Goal: Task Accomplishment & Management: Manage account settings

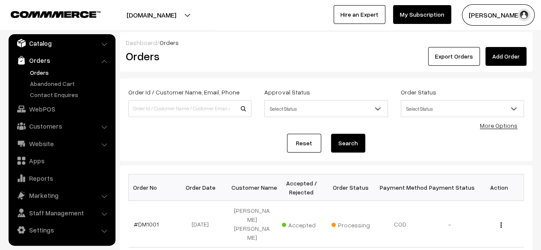
click at [41, 44] on link "Catalog" at bounding box center [62, 42] width 102 height 15
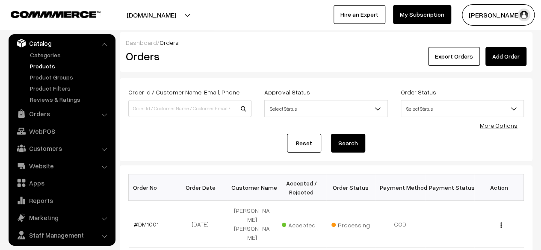
click at [44, 65] on link "Products" at bounding box center [70, 66] width 85 height 9
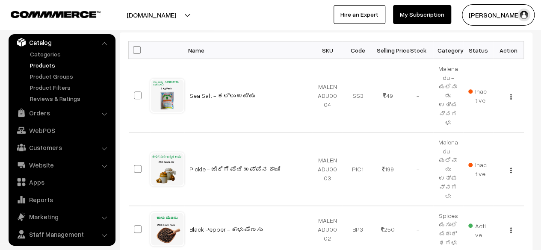
scroll to position [133, 0]
click at [510, 94] on img "button" at bounding box center [510, 97] width 1 height 6
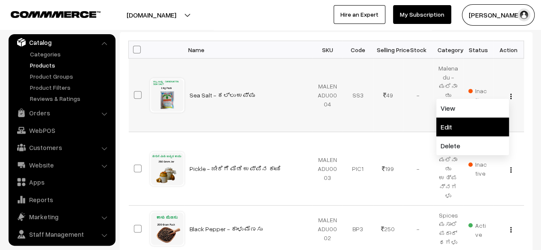
click at [457, 121] on link "Edit" at bounding box center [472, 127] width 73 height 19
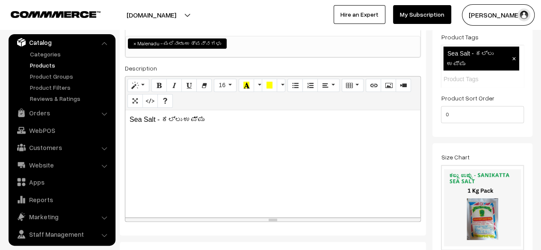
scroll to position [153, 0]
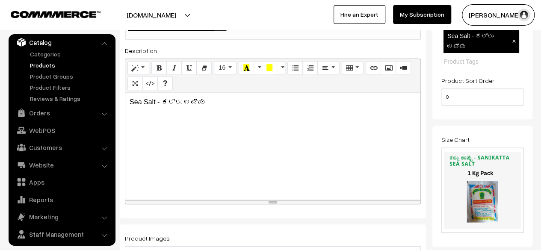
click at [232, 109] on div "Sea Salt - ಕಲ್ಲು ಉಪ್ಪು" at bounding box center [272, 146] width 295 height 107
paste div
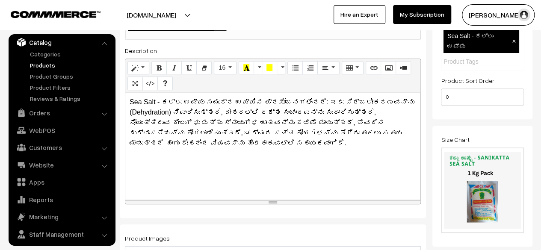
click at [160, 104] on p "Sea Salt - ಕಲ್ಲು ಉಪ್ಪು ಸಮುದ್ರ ಉಪ್ಪಿನ ಪ್ರಯೋಜನಗಳೆಂದರೆ: ಇದು ನಿರ್ಜಲೀಕರಣವನ್ನು (Dehyd…" at bounding box center [273, 122] width 286 height 51
click at [159, 104] on p "ಕಲ್ಲು ಉಪ್ಪು ಸಮುದ್ರ ಉಪ್ಪಿನ ಪ್ರಯೋಜನಗಳೆಂದರೆ: ಇದು ನಿರ್ಜಲೀಕರಣವನ್ನು (Dehydration) ನಿವ…" at bounding box center [273, 122] width 286 height 51
click at [242, 164] on div "ಕಲ್ಲು ಉಪ್ಪು / ಸಮುದ್ರ ಉಪ್ಪಿನ ಪ್ರಯೋಜನಗಳೆಂದರೆ: ಇದು ನಿರ್ಜಲೀಕರಣವನ್ನು (Dehydration) ನ…" at bounding box center [272, 146] width 295 height 107
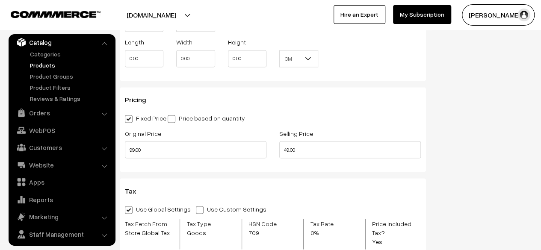
scroll to position [693, 0]
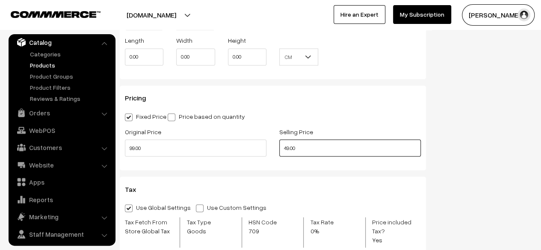
click at [288, 151] on input "49.00" at bounding box center [350, 147] width 142 height 17
type input "50.00"
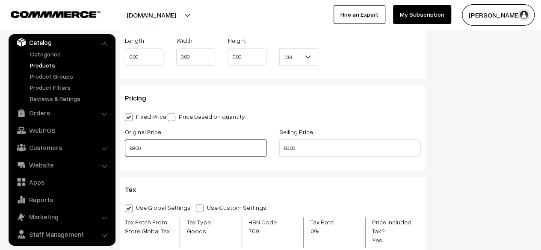
click at [134, 151] on input "99.00" at bounding box center [196, 147] width 142 height 17
type input "100.00"
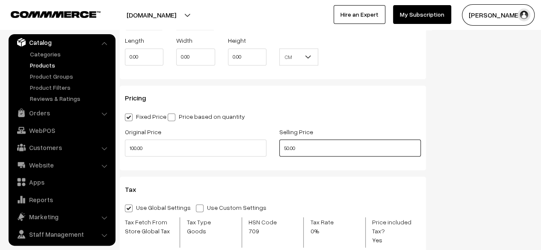
click at [288, 148] on input "50.00" at bounding box center [350, 147] width 142 height 17
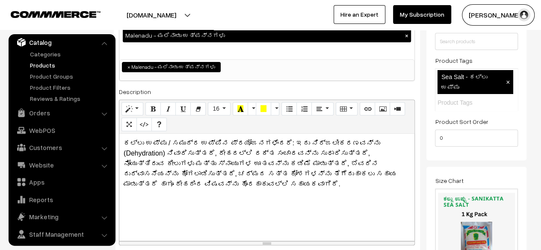
scroll to position [0, 0]
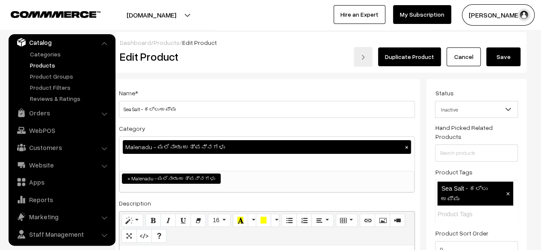
type input "80.00"
click at [507, 59] on button "Save" at bounding box center [503, 56] width 34 height 19
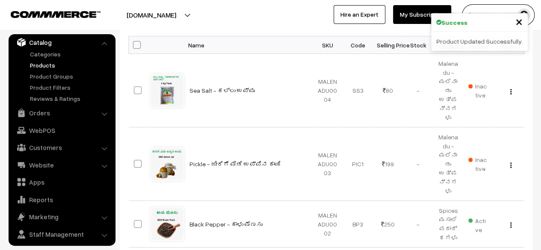
scroll to position [139, 0]
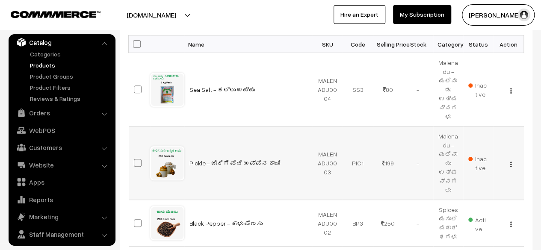
click at [511, 162] on img "button" at bounding box center [510, 165] width 1 height 6
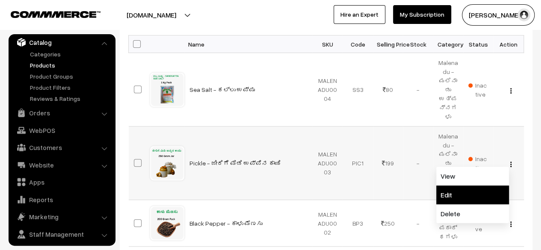
click at [465, 186] on link "Edit" at bounding box center [472, 195] width 73 height 19
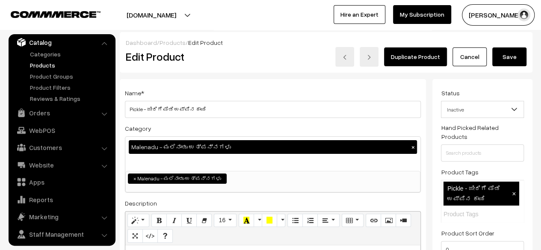
click at [472, 60] on link "Cancel" at bounding box center [469, 56] width 34 height 19
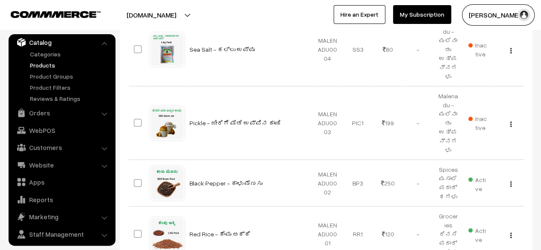
scroll to position [204, 0]
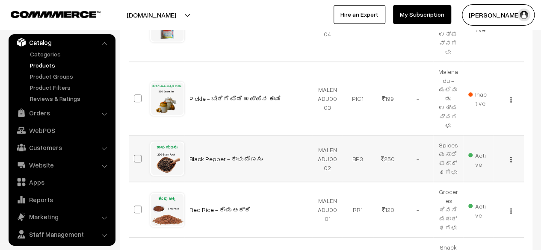
click at [510, 157] on img "button" at bounding box center [510, 160] width 1 height 6
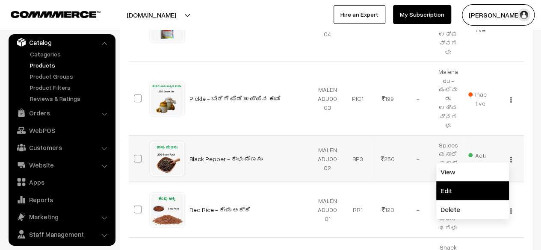
click at [465, 181] on link "Edit" at bounding box center [472, 190] width 73 height 19
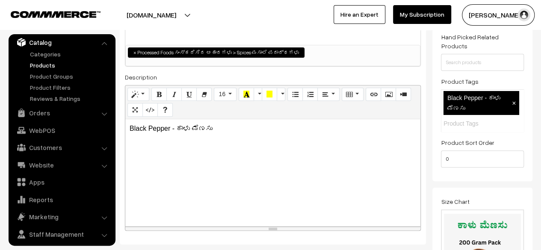
scroll to position [127, 0]
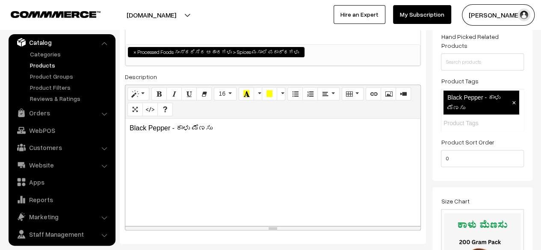
click at [310, 141] on div "Black Pepper - ಕಾಳು ಮೆಣಸು" at bounding box center [272, 172] width 295 height 107
paste div
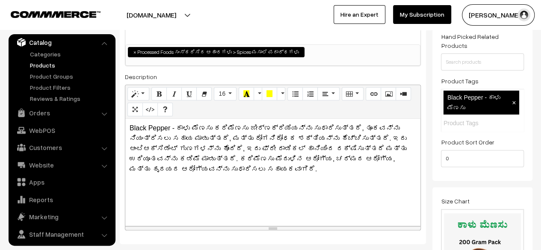
click at [210, 131] on p "Black Pepper - ಕಾಳು ಮೆಣಸು ಕರಿಮೆಣಸು ಜೀರ್ಣಕ್ರಿಯೆಯನ್ನು ಸುಧಾರಿಸುತ್ತದೆ, ತೂಕವನ್ನು ನಿಯ…" at bounding box center [273, 148] width 286 height 51
click at [271, 173] on div "Black Pepper - ಕಾಳು ಮೆಣಸು / ಕರಿಮೆಣಸು ಜೀರ್ಣಕ್ರಿಯೆಯನ್ನು ಸುಧಾರಿಸುತ್ತದೆ, ತೂಕವನ್ನು ನ…" at bounding box center [272, 172] width 295 height 107
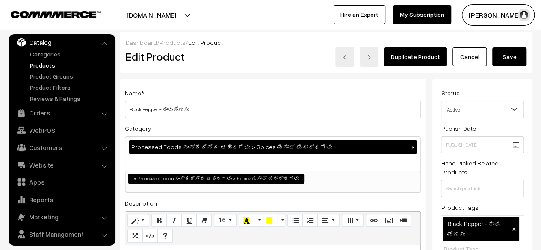
click at [507, 53] on button "Save" at bounding box center [509, 56] width 34 height 19
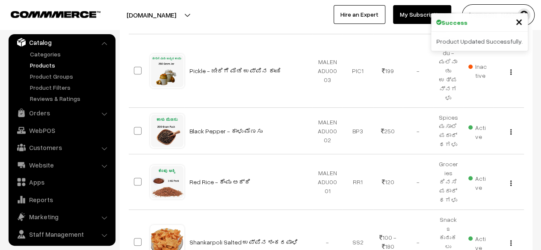
scroll to position [254, 0]
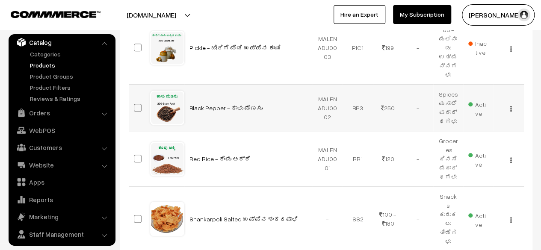
click at [510, 106] on img "button" at bounding box center [510, 109] width 1 height 6
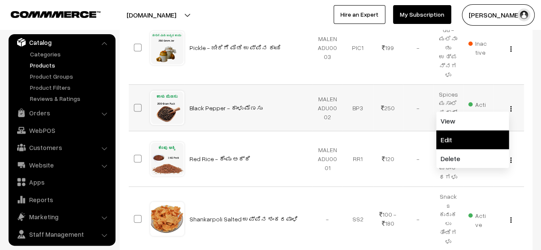
click at [476, 130] on link "Edit" at bounding box center [472, 139] width 73 height 19
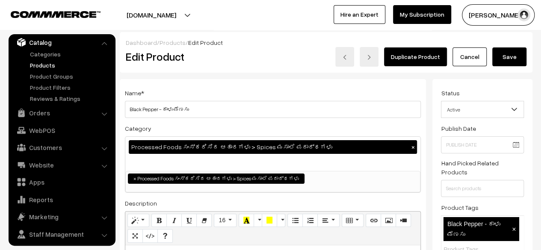
click at [510, 62] on button "Save" at bounding box center [509, 56] width 34 height 19
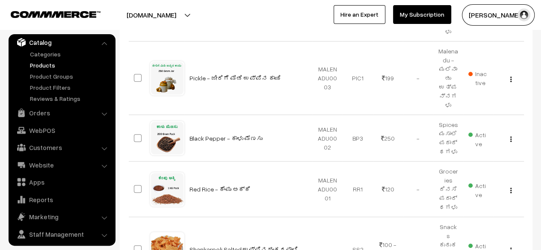
scroll to position [290, 0]
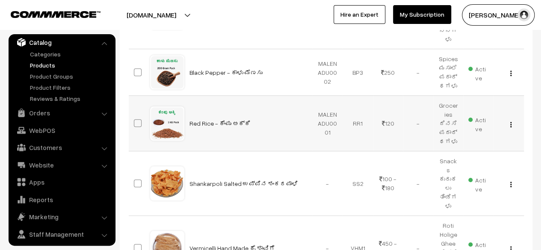
click at [510, 122] on img "button" at bounding box center [510, 125] width 1 height 6
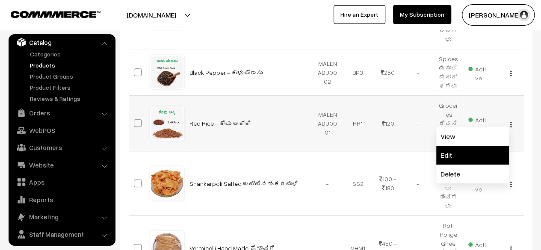
click at [456, 146] on link "Edit" at bounding box center [472, 155] width 73 height 19
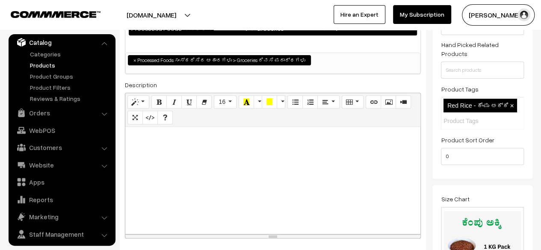
scroll to position [120, 0]
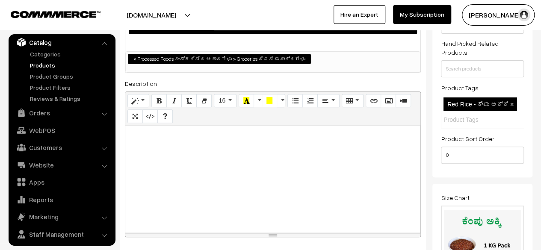
click at [146, 136] on p at bounding box center [273, 135] width 286 height 10
paste div
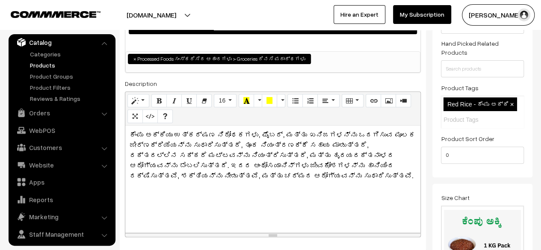
scroll to position [0, 0]
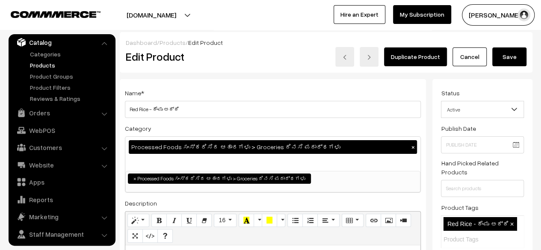
click at [507, 58] on button "Save" at bounding box center [509, 56] width 34 height 19
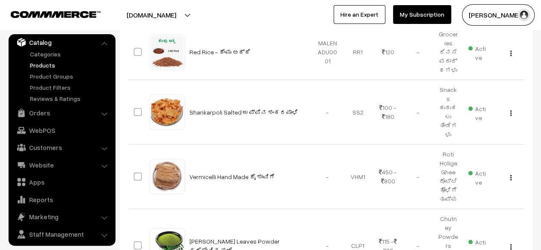
scroll to position [362, 0]
click at [511, 110] on img "button" at bounding box center [510, 113] width 1 height 6
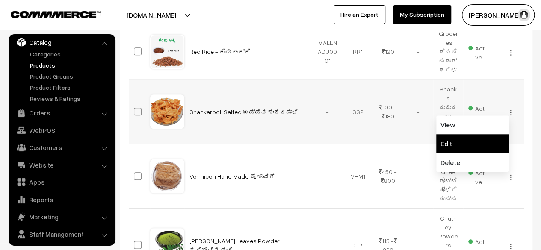
click at [469, 134] on link "Edit" at bounding box center [472, 143] width 73 height 19
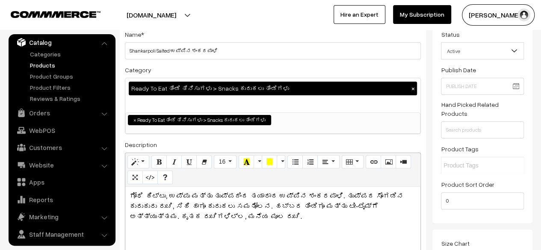
scroll to position [98, 0]
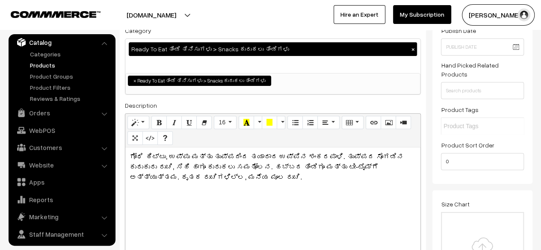
click at [130, 156] on p "ಗೋಧಿ ಹಿಟ್ಟು, ಉಪ್ಪು ಮತ್ತು ತುಪ್ಪದಿಂದ ತಯಾರಾದ ಉಪ್ಪಿನ ಶಂಕರಪಾಳಿ. ತುಪ್ಪದ ಸೊಗಡಿನ ಕುರುಕು…" at bounding box center [273, 167] width 286 height 31
paste div
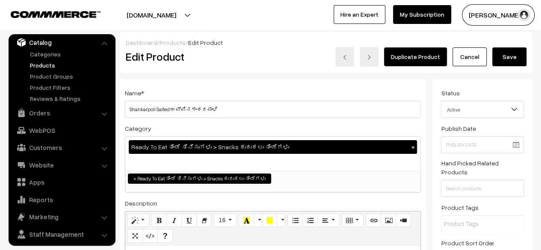
click at [509, 56] on button "Save" at bounding box center [509, 56] width 34 height 19
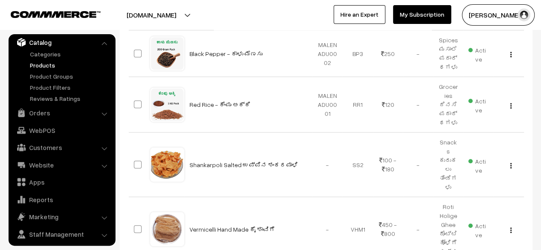
scroll to position [354, 0]
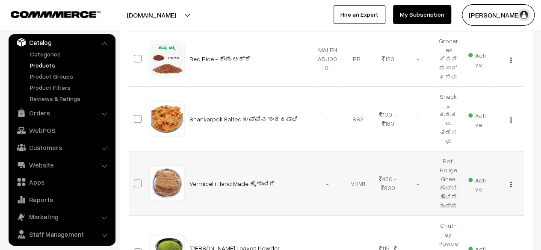
click at [510, 182] on img "button" at bounding box center [510, 185] width 1 height 6
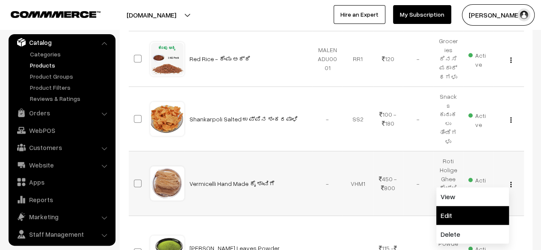
click at [463, 206] on link "Edit" at bounding box center [472, 215] width 73 height 19
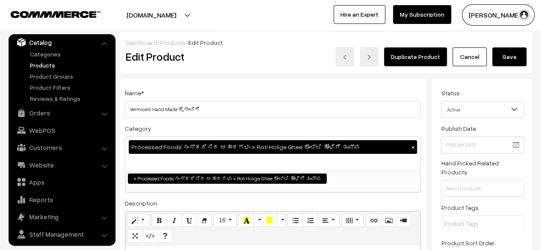
click at [470, 60] on link "Cancel" at bounding box center [469, 56] width 34 height 19
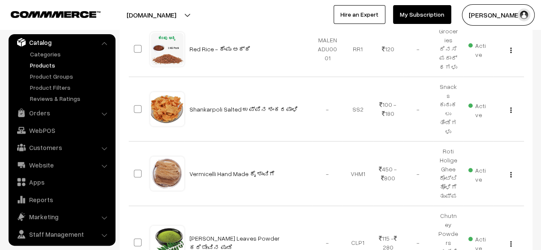
scroll to position [365, 0]
click at [510, 241] on img "button" at bounding box center [510, 244] width 1 height 6
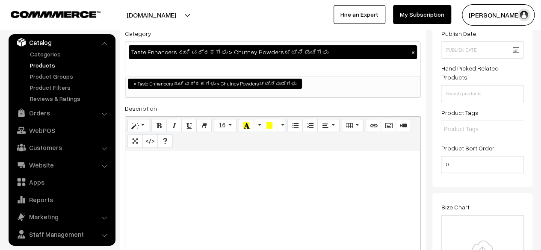
scroll to position [96, 0]
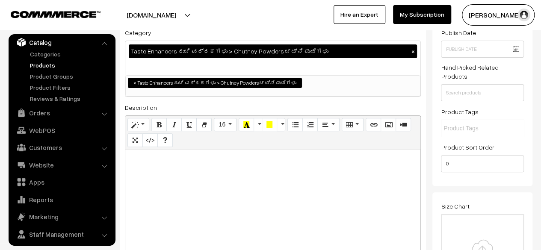
click at [180, 167] on div at bounding box center [272, 203] width 295 height 107
paste div
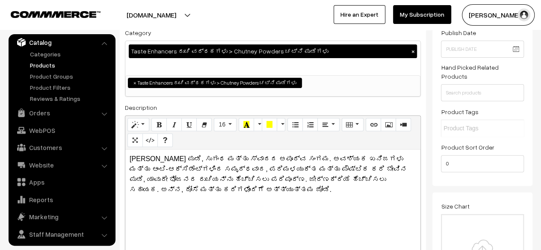
scroll to position [0, 0]
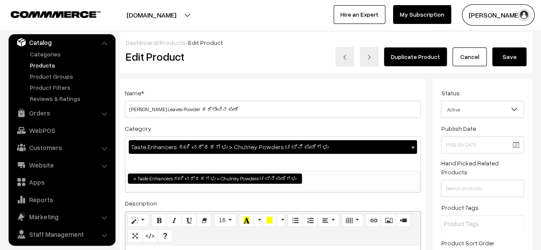
click at [513, 55] on button "Save" at bounding box center [509, 56] width 34 height 19
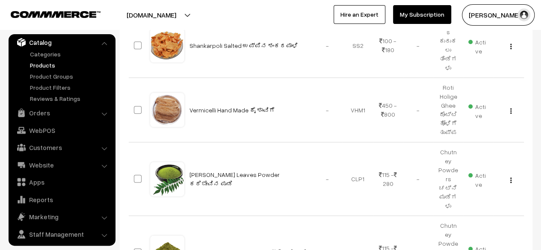
scroll to position [429, 0]
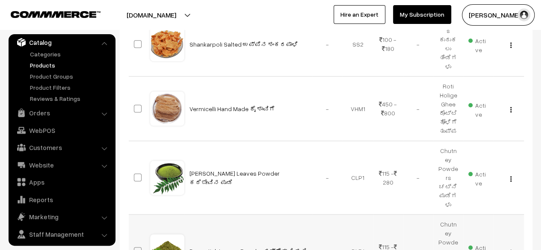
click at [511, 250] on img "button" at bounding box center [510, 253] width 1 height 6
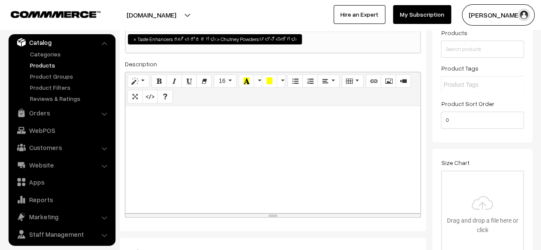
scroll to position [142, 0]
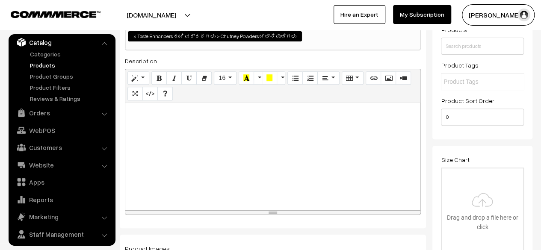
click at [146, 109] on p at bounding box center [273, 112] width 286 height 10
paste div
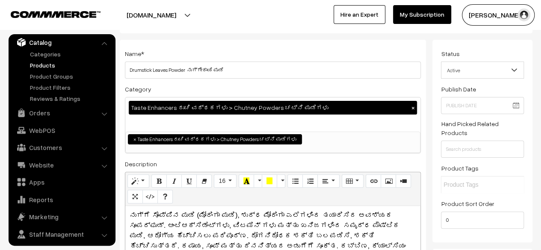
scroll to position [0, 0]
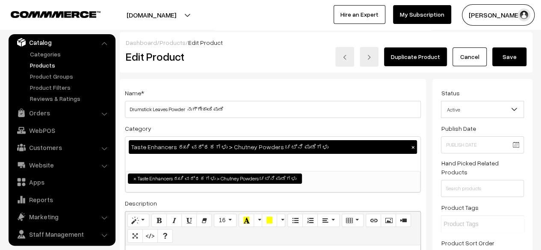
click at [504, 60] on button "Save" at bounding box center [509, 56] width 34 height 19
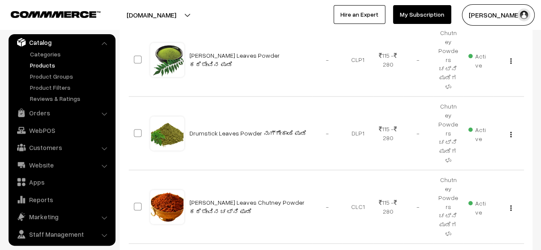
scroll to position [548, 0]
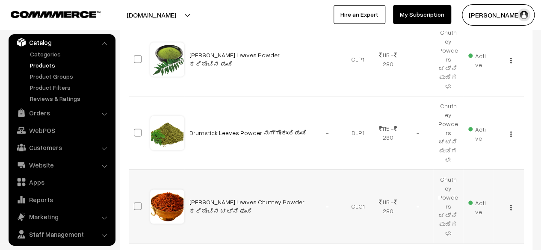
click at [510, 205] on img "button" at bounding box center [510, 208] width 1 height 6
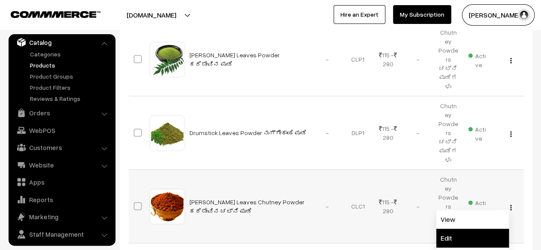
click at [466, 229] on link "Edit" at bounding box center [472, 238] width 73 height 19
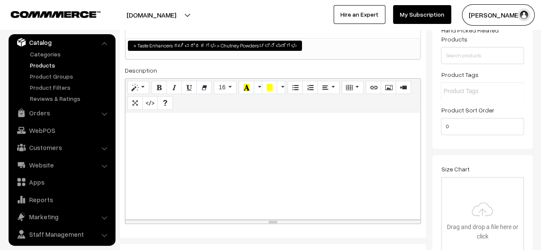
scroll to position [138, 0]
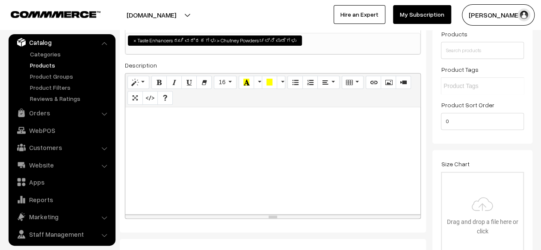
click at [136, 122] on div at bounding box center [272, 160] width 295 height 107
paste div
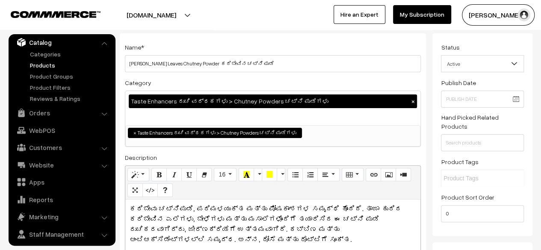
scroll to position [0, 0]
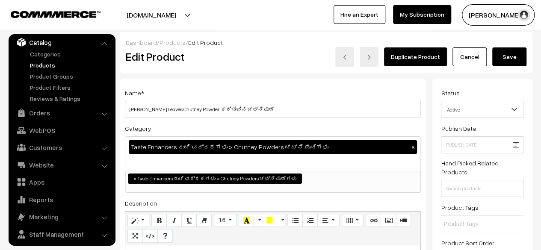
click at [508, 62] on button "Save" at bounding box center [509, 56] width 34 height 19
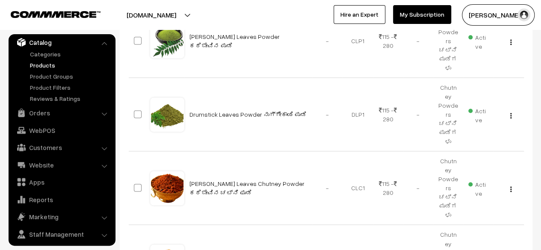
scroll to position [566, 0]
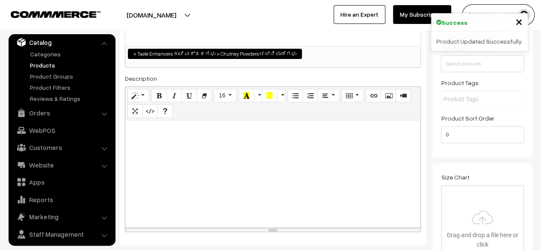
scroll to position [135, 0]
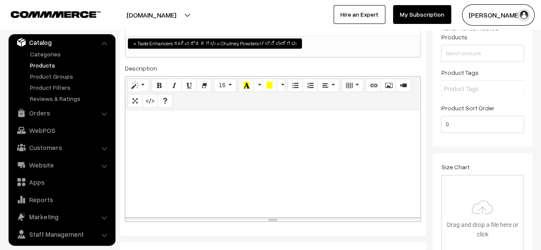
click at [157, 122] on p at bounding box center [273, 120] width 286 height 10
paste div
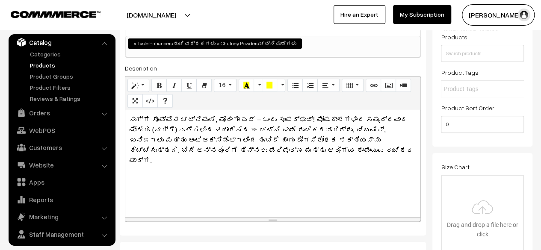
scroll to position [0, 0]
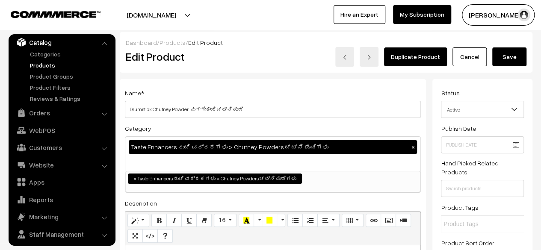
click at [506, 61] on button "Save" at bounding box center [509, 56] width 34 height 19
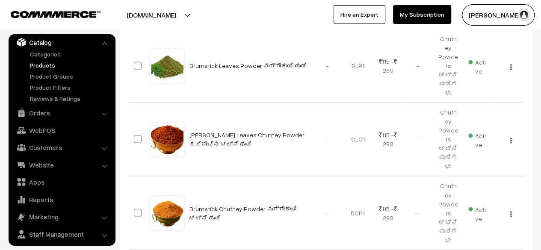
scroll to position [621, 0]
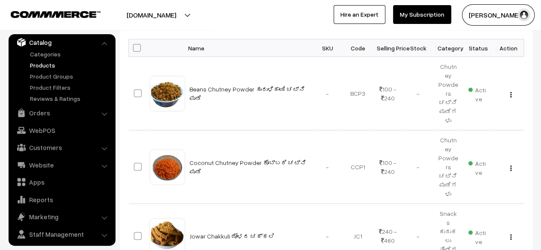
scroll to position [141, 0]
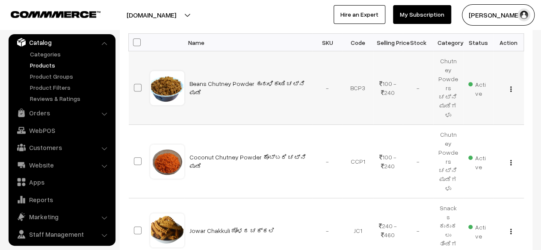
click at [510, 86] on img "button" at bounding box center [510, 89] width 1 height 6
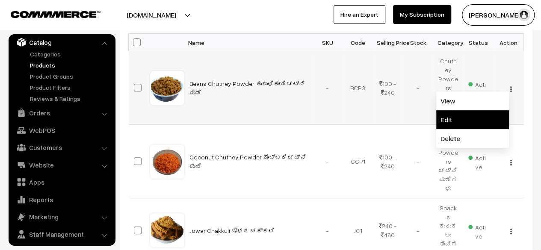
click at [460, 110] on link "Edit" at bounding box center [472, 119] width 73 height 19
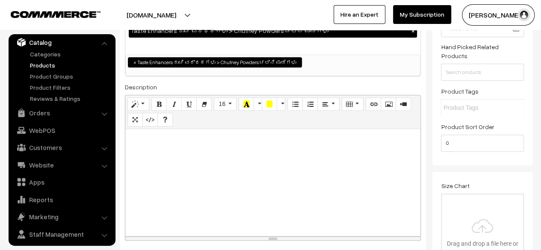
scroll to position [181, 0]
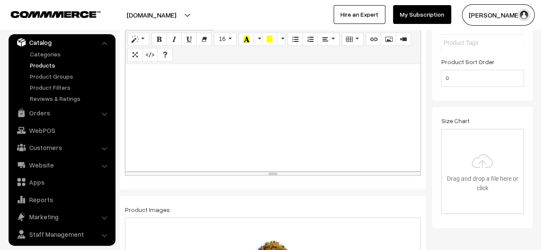
click at [181, 74] on p at bounding box center [273, 73] width 286 height 10
paste div
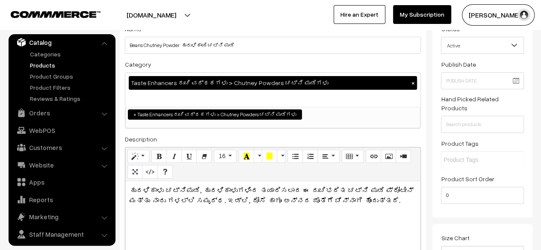
scroll to position [0, 0]
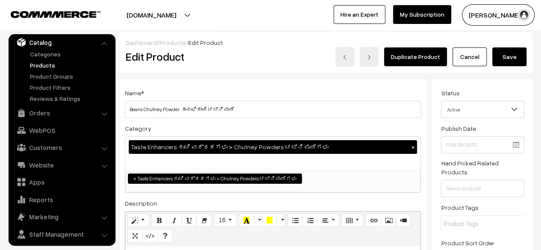
click at [509, 59] on button "Save" at bounding box center [509, 56] width 34 height 19
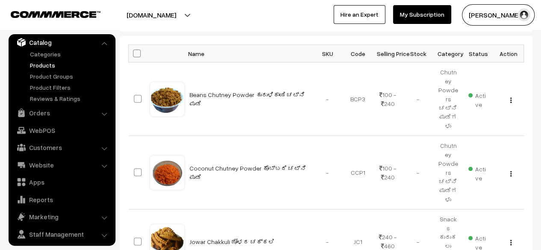
scroll to position [133, 0]
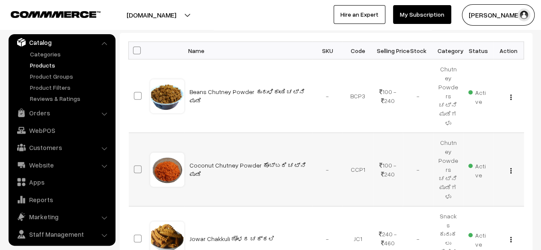
click at [510, 168] on img "button" at bounding box center [510, 171] width 1 height 6
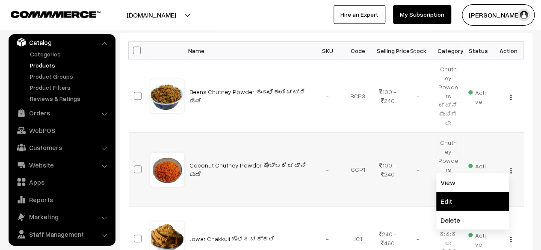
click at [469, 192] on link "Edit" at bounding box center [472, 201] width 73 height 19
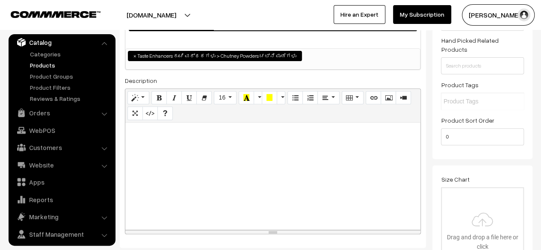
scroll to position [124, 0]
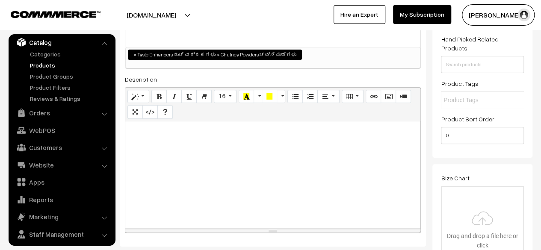
click at [177, 139] on div at bounding box center [272, 174] width 295 height 107
paste div
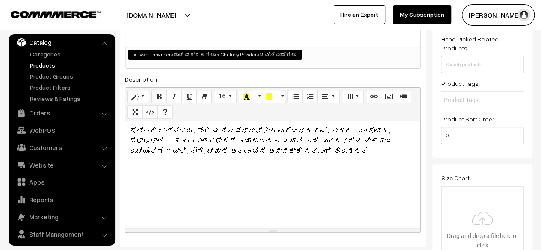
scroll to position [0, 0]
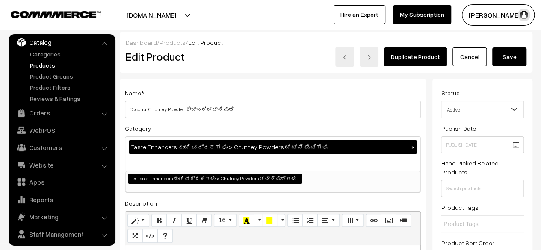
click at [507, 58] on button "Save" at bounding box center [509, 56] width 34 height 19
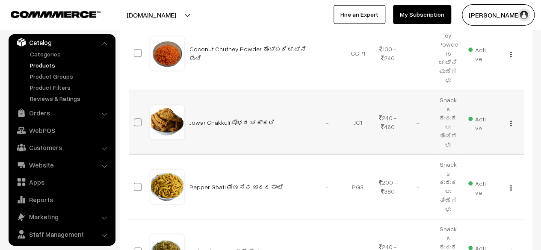
scroll to position [248, 0]
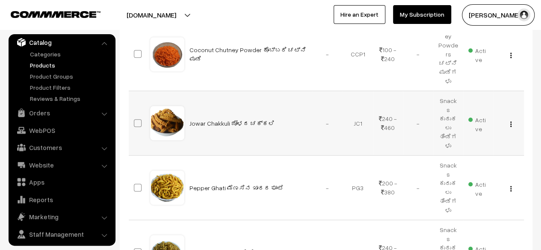
click at [511, 121] on button "button" at bounding box center [511, 124] width 2 height 7
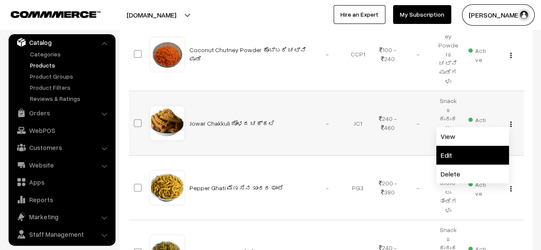
click at [461, 146] on link "Edit" at bounding box center [472, 155] width 73 height 19
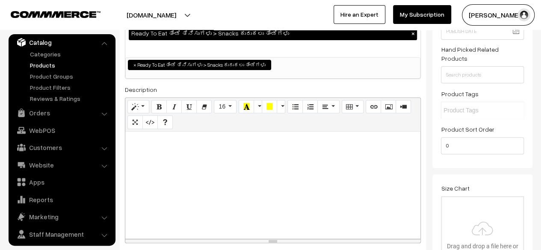
scroll to position [114, 0]
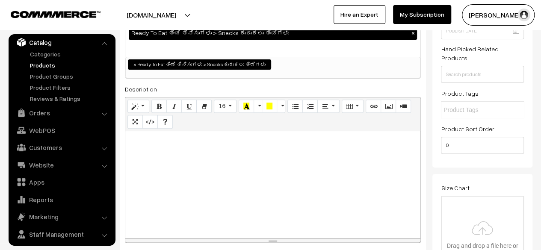
click at [216, 150] on div at bounding box center [272, 184] width 295 height 107
paste div
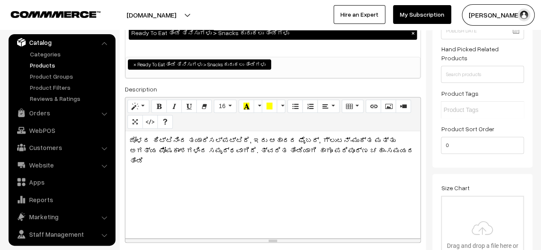
scroll to position [0, 0]
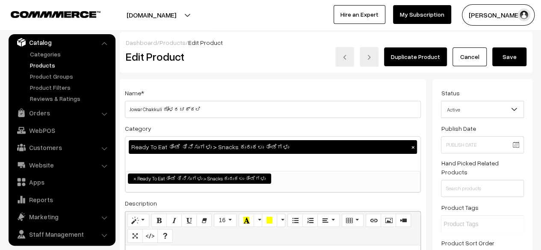
click at [510, 59] on button "Save" at bounding box center [509, 56] width 34 height 19
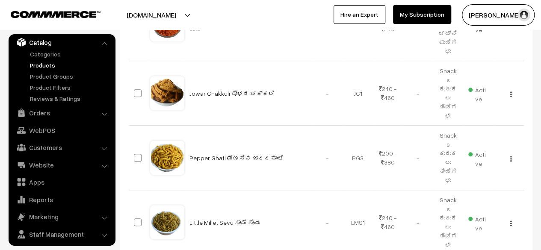
scroll to position [278, 0]
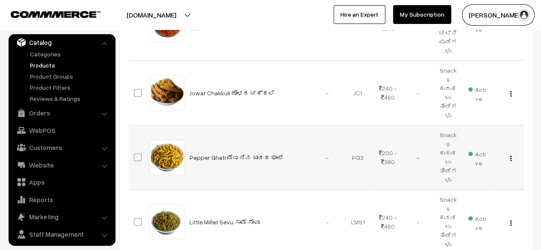
click at [511, 155] on button "button" at bounding box center [511, 158] width 2 height 7
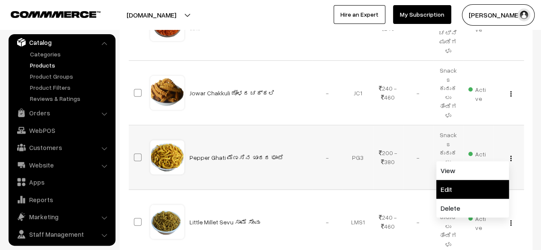
click at [475, 180] on link "Edit" at bounding box center [472, 189] width 73 height 19
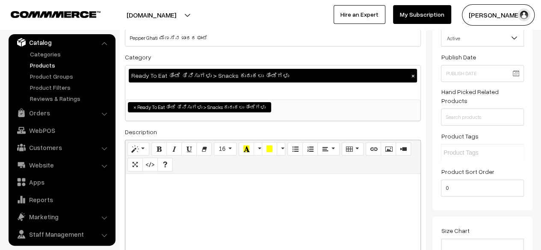
scroll to position [74, 0]
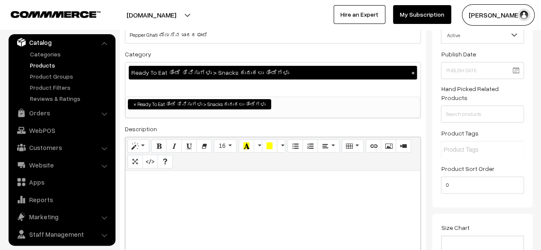
click at [194, 182] on p at bounding box center [273, 180] width 286 height 10
paste div
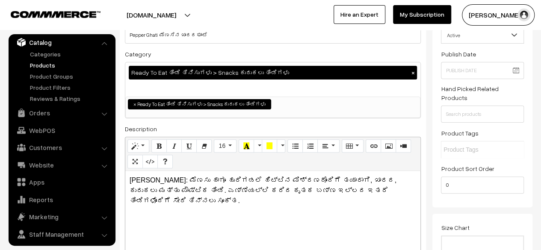
scroll to position [0, 0]
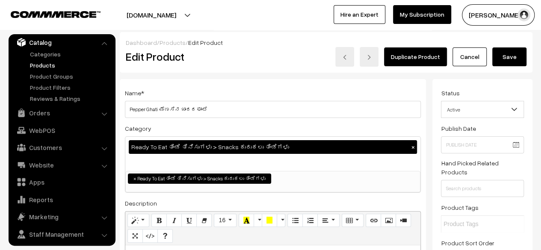
click at [507, 57] on button "Save" at bounding box center [509, 56] width 34 height 19
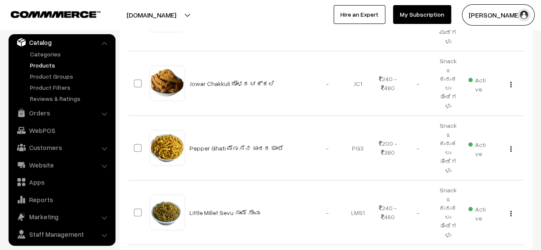
scroll to position [295, 0]
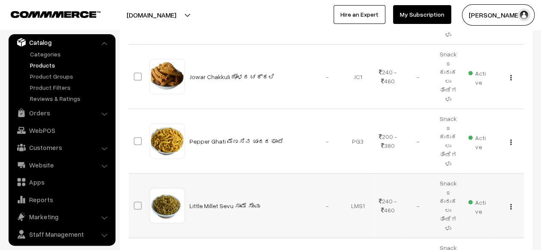
click at [510, 204] on img "button" at bounding box center [510, 207] width 1 height 6
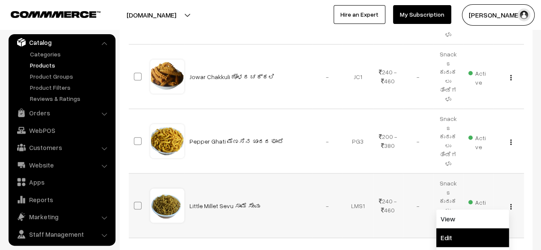
click at [471, 228] on link "Edit" at bounding box center [472, 237] width 73 height 19
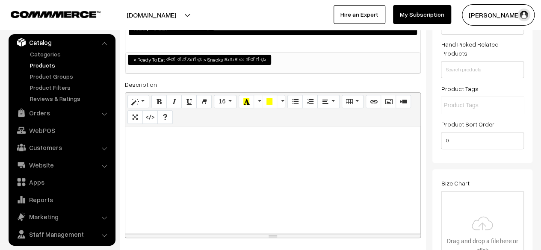
scroll to position [123, 0]
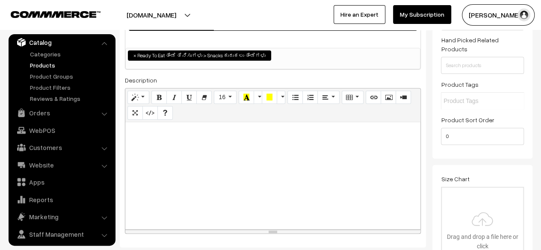
click at [136, 130] on p at bounding box center [273, 132] width 286 height 10
paste div
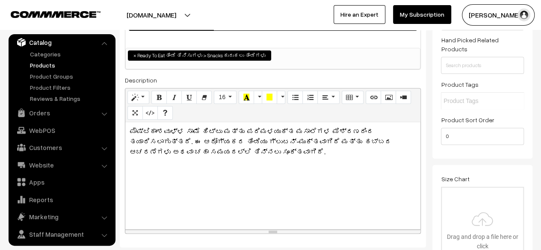
scroll to position [0, 0]
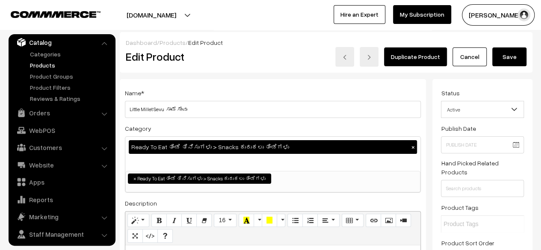
click at [514, 51] on button "Save" at bounding box center [509, 56] width 34 height 19
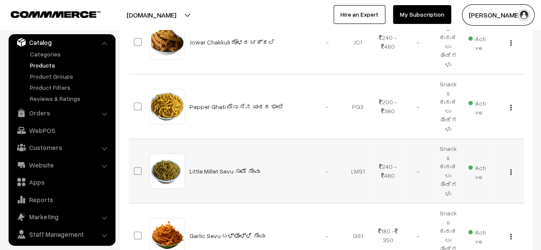
scroll to position [330, 0]
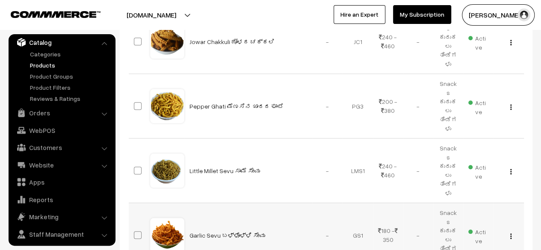
click at [510, 233] on button "button" at bounding box center [511, 236] width 2 height 7
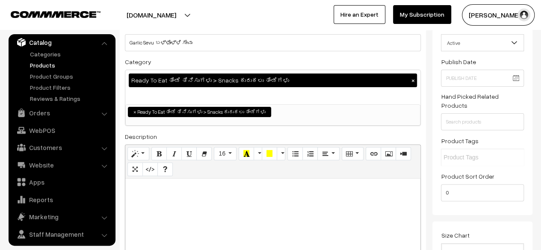
scroll to position [66, 0]
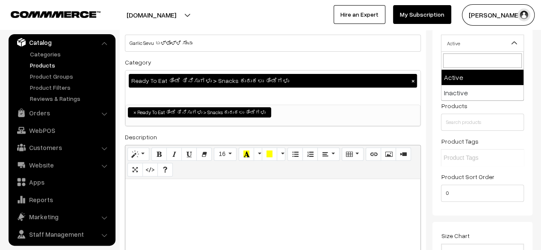
click at [493, 46] on span "Active" at bounding box center [482, 43] width 82 height 15
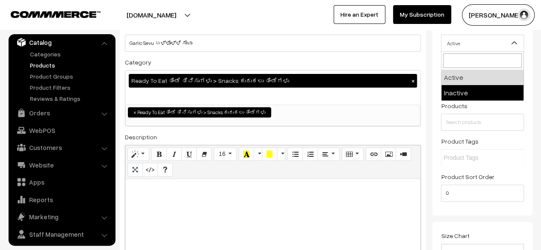
select select "2"
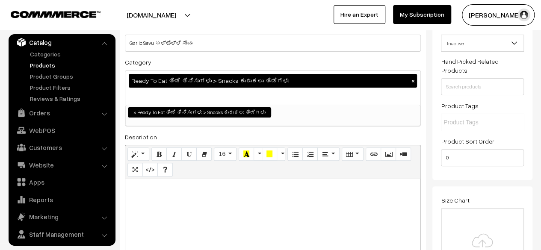
scroll to position [0, 0]
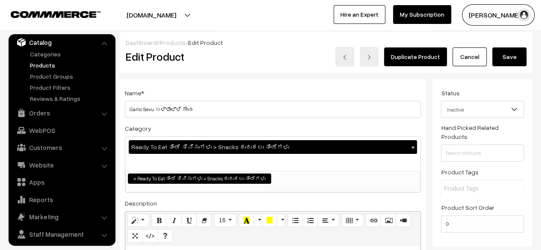
click at [506, 49] on button "Save" at bounding box center [509, 56] width 34 height 19
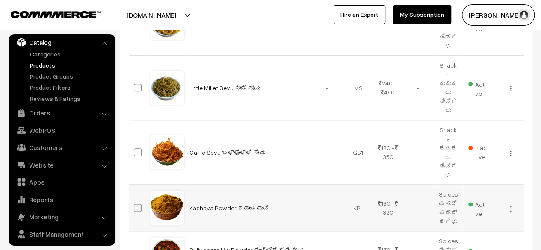
scroll to position [412, 0]
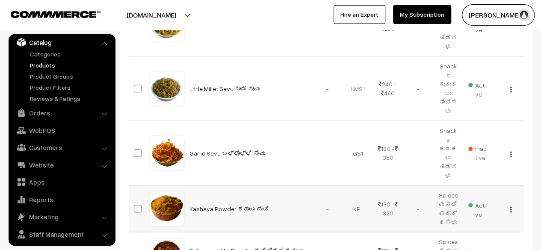
click at [511, 207] on img "button" at bounding box center [510, 210] width 1 height 6
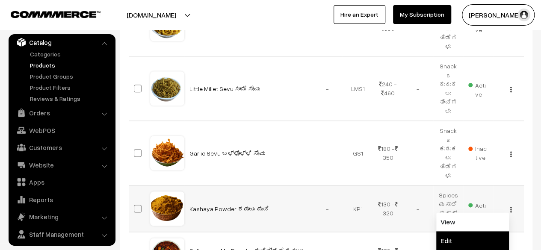
click at [461, 231] on link "Edit" at bounding box center [472, 240] width 73 height 19
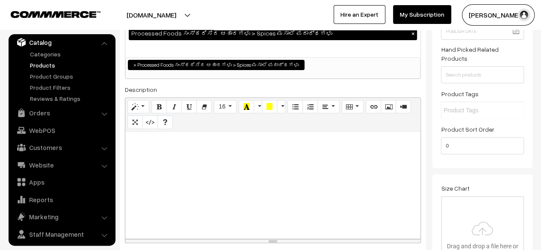
scroll to position [0, 6]
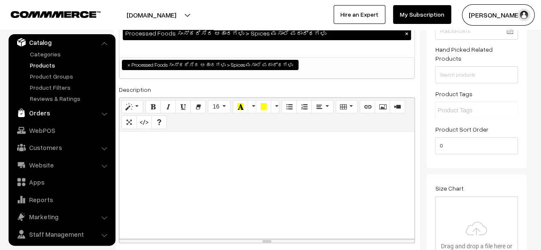
click at [42, 112] on link "Orders" at bounding box center [62, 112] width 102 height 15
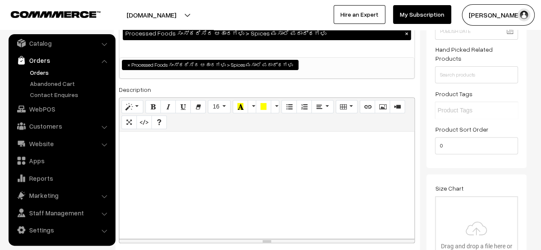
click at [38, 71] on link "Orders" at bounding box center [70, 72] width 85 height 9
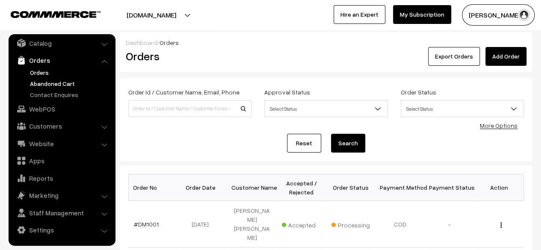
click at [60, 81] on link "Abandoned Cart" at bounding box center [70, 83] width 85 height 9
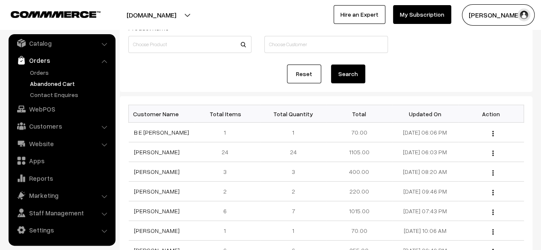
scroll to position [66, 0]
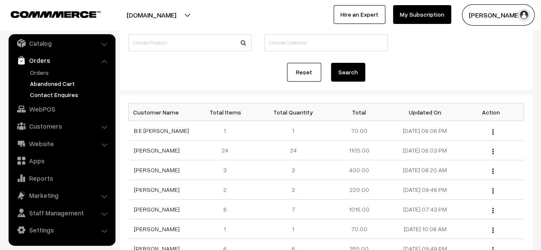
click at [44, 93] on link "Contact Enquires" at bounding box center [70, 94] width 85 height 9
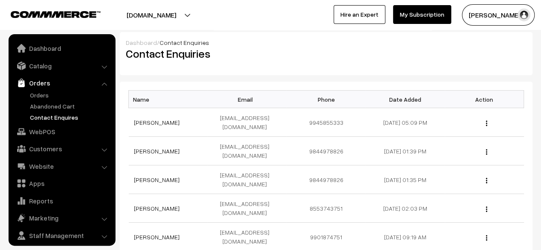
scroll to position [23, 0]
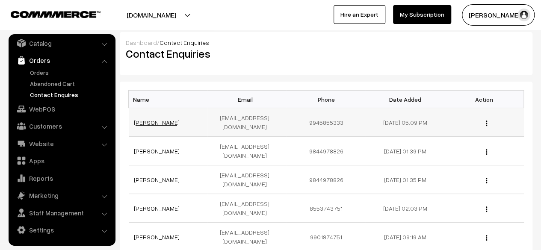
click at [145, 119] on link "[PERSON_NAME]" at bounding box center [157, 122] width 46 height 7
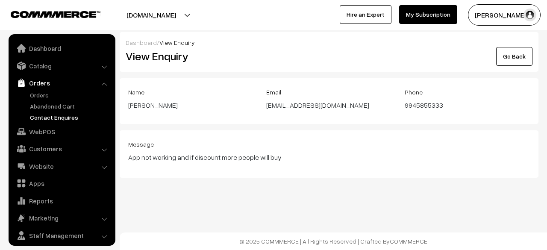
scroll to position [23, 0]
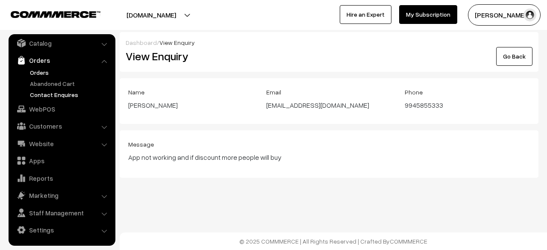
click at [39, 74] on link "Orders" at bounding box center [70, 72] width 85 height 9
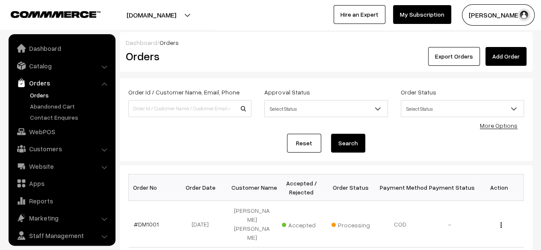
scroll to position [23, 0]
